Goal: Use online tool/utility: Utilize a website feature to perform a specific function

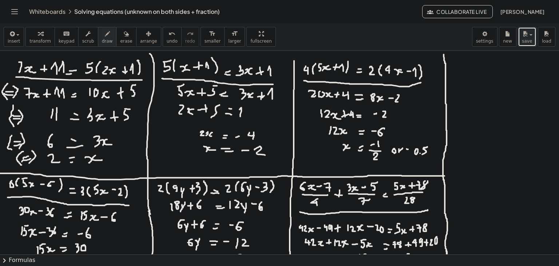
click at [526, 35] on icon "button" at bounding box center [525, 33] width 7 height 9
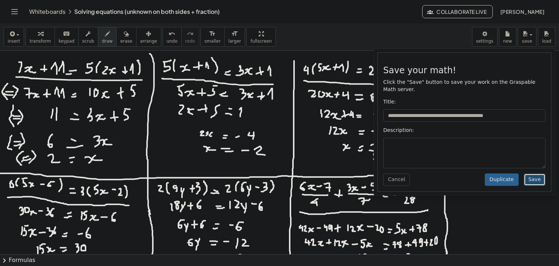
click at [528, 175] on button "Save" at bounding box center [535, 179] width 22 height 12
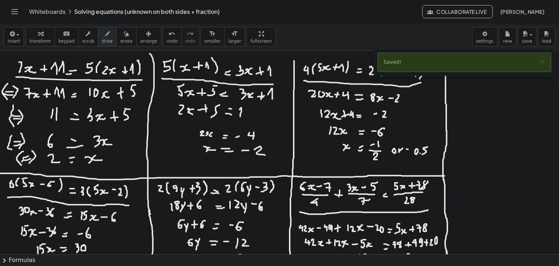
click at [57, 11] on link "Whiteboards" at bounding box center [47, 11] width 36 height 7
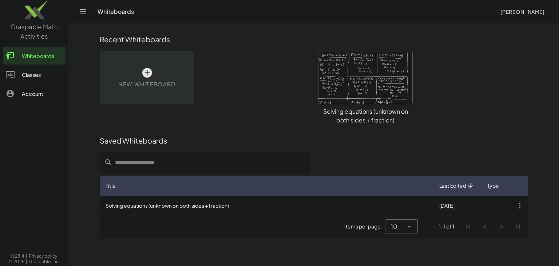
click at [351, 76] on div at bounding box center [365, 77] width 94 height 52
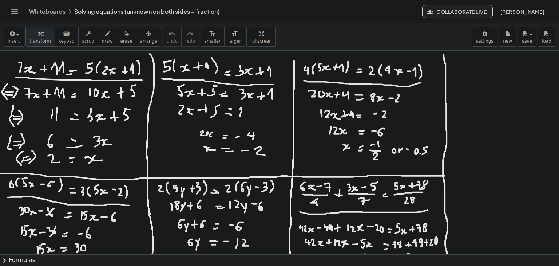
click at [425, 9] on button "Collaborate Live" at bounding box center [457, 11] width 71 height 13
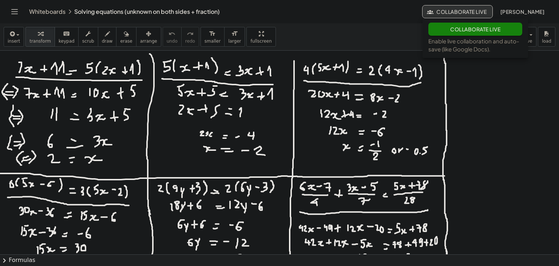
click at [389, 30] on div "insert select one: Math Expression Function Text Youtube Video Graphing Geometr…" at bounding box center [279, 36] width 559 height 27
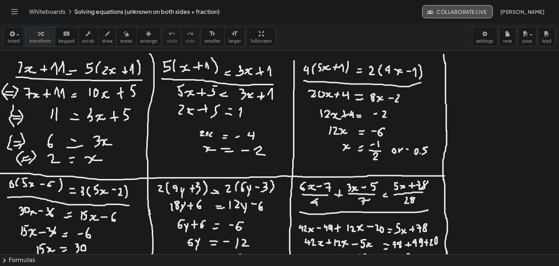
click at [435, 16] on button "Collaborate Live" at bounding box center [457, 11] width 71 height 13
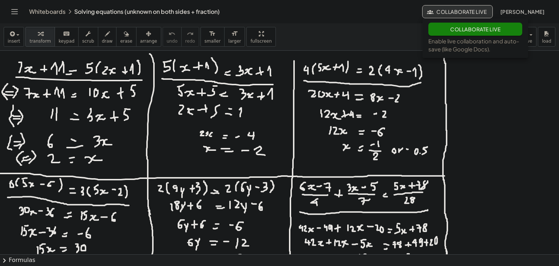
click at [330, 47] on div "insert select one: Math Expression Function Text Youtube Video Graphing Geometr…" at bounding box center [279, 36] width 559 height 27
